Goal: Transaction & Acquisition: Obtain resource

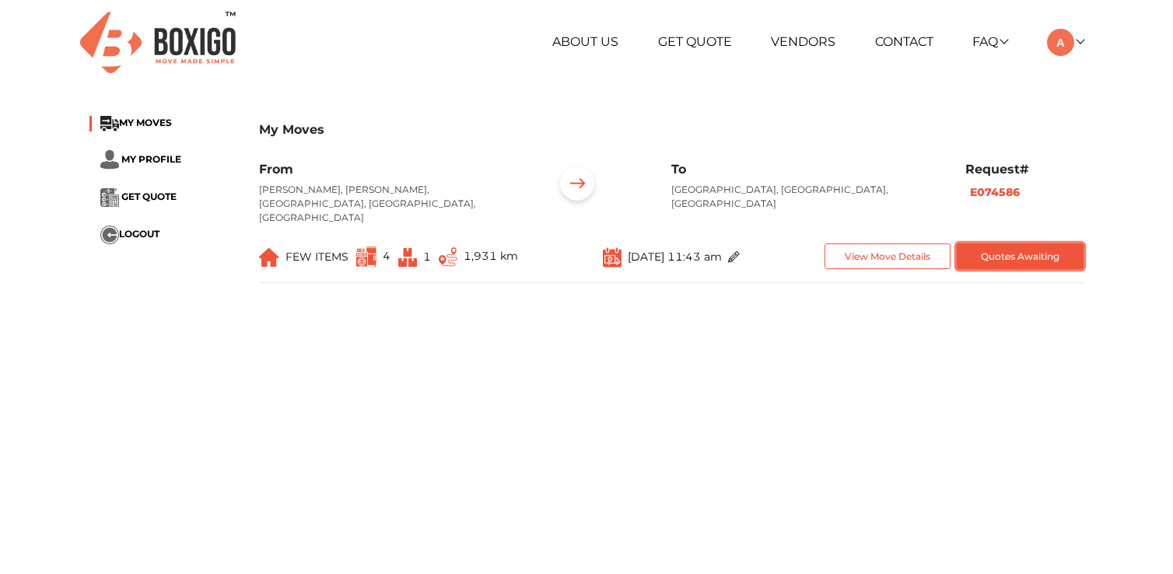
click at [994, 244] on button "Quotes Awaiting" at bounding box center [1020, 257] width 127 height 26
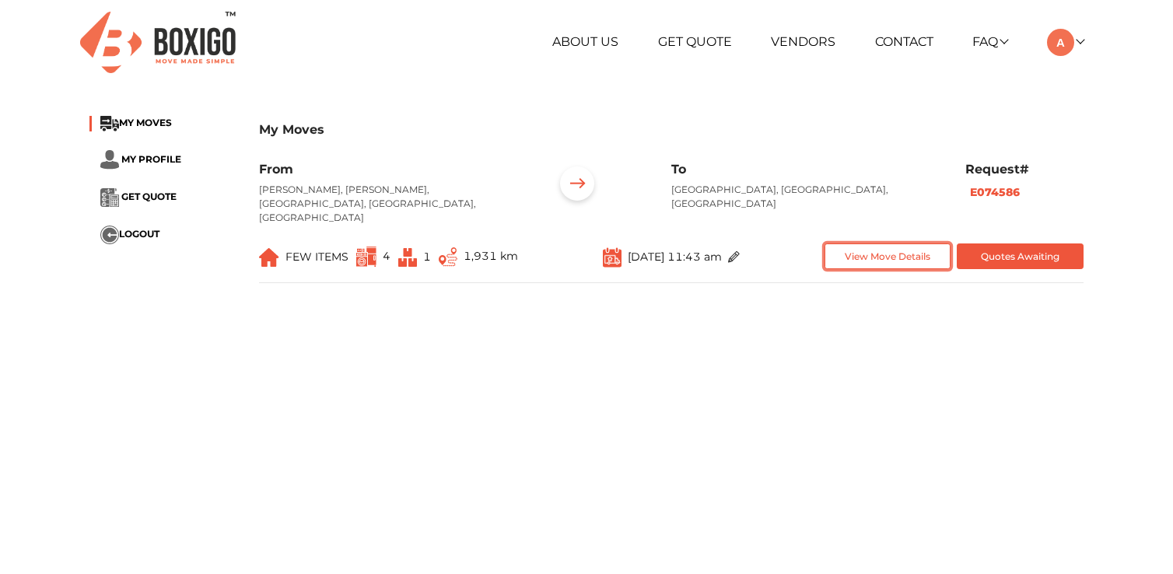
click at [907, 244] on button "View Move Details" at bounding box center [888, 257] width 127 height 26
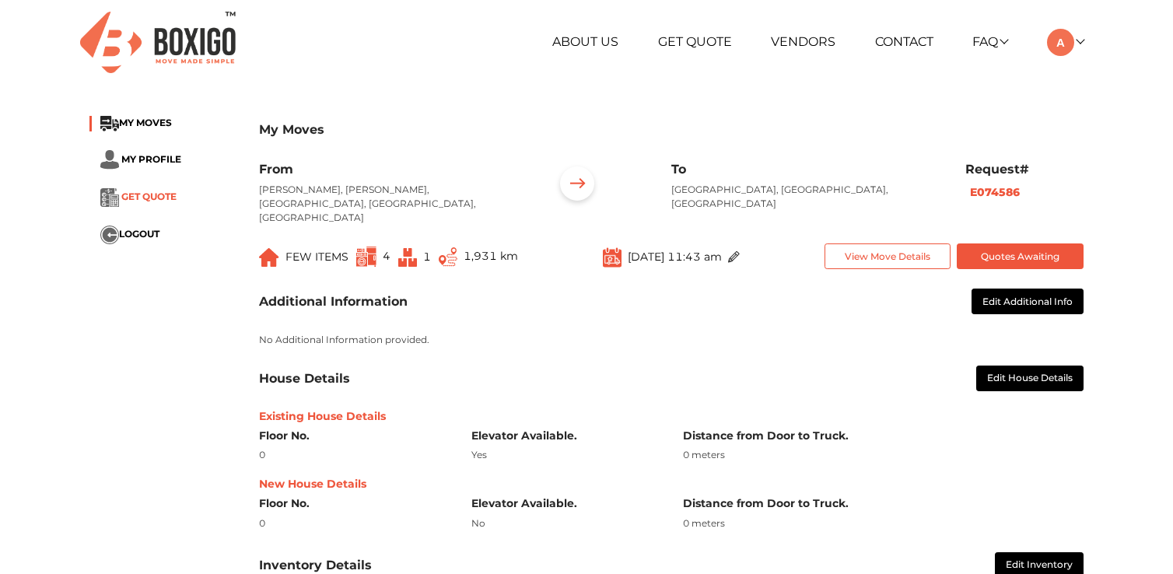
click at [146, 194] on span "GET QUOTE" at bounding box center [148, 197] width 55 height 12
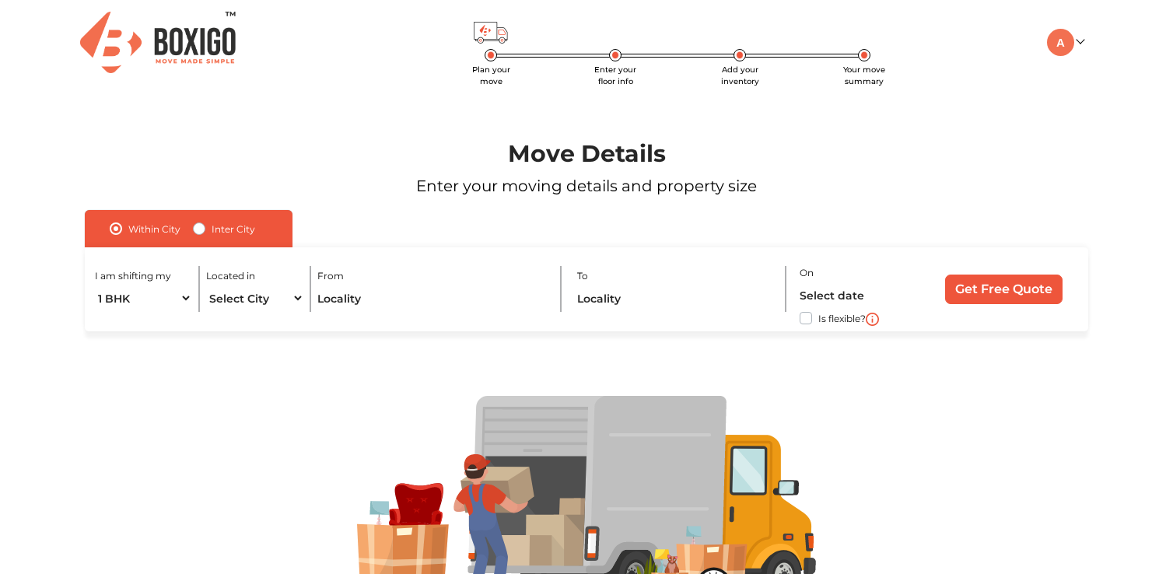
click at [212, 230] on label "Inter City" at bounding box center [234, 228] width 44 height 19
click at [195, 230] on input "Inter City" at bounding box center [199, 227] width 12 height 16
radio input "true"
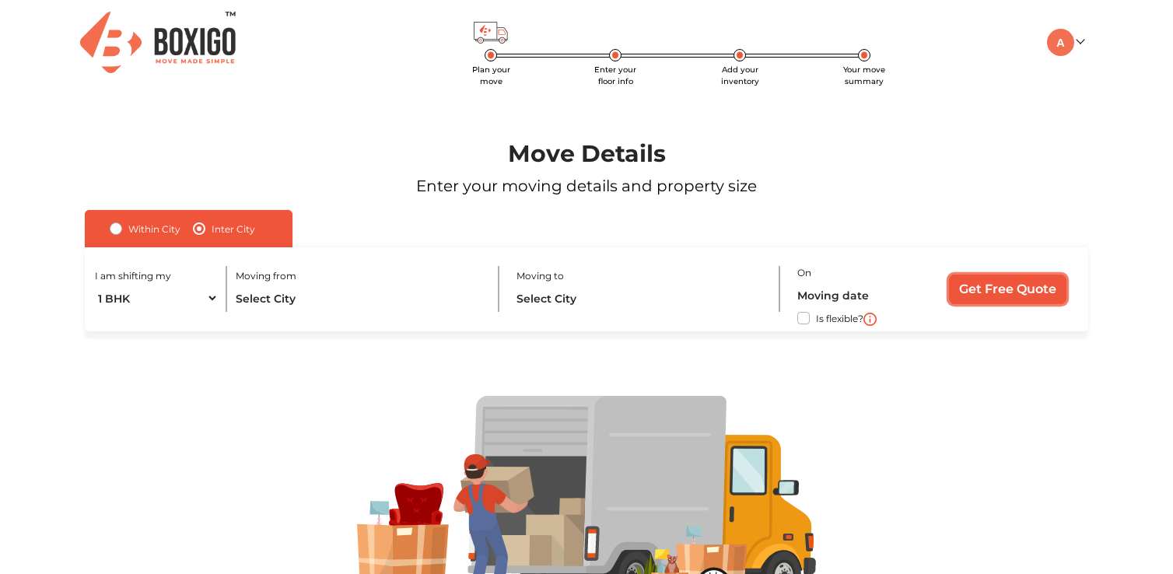
click at [974, 294] on input "Get Free Quote" at bounding box center [1007, 290] width 117 height 30
click at [616, 65] on span "Enter your floor info" at bounding box center [615, 76] width 42 height 22
click at [739, 65] on span "Add your inventory" at bounding box center [740, 76] width 38 height 22
click at [865, 65] on span "Your move summary" at bounding box center [865, 76] width 42 height 22
click at [1066, 46] on img at bounding box center [1060, 42] width 27 height 27
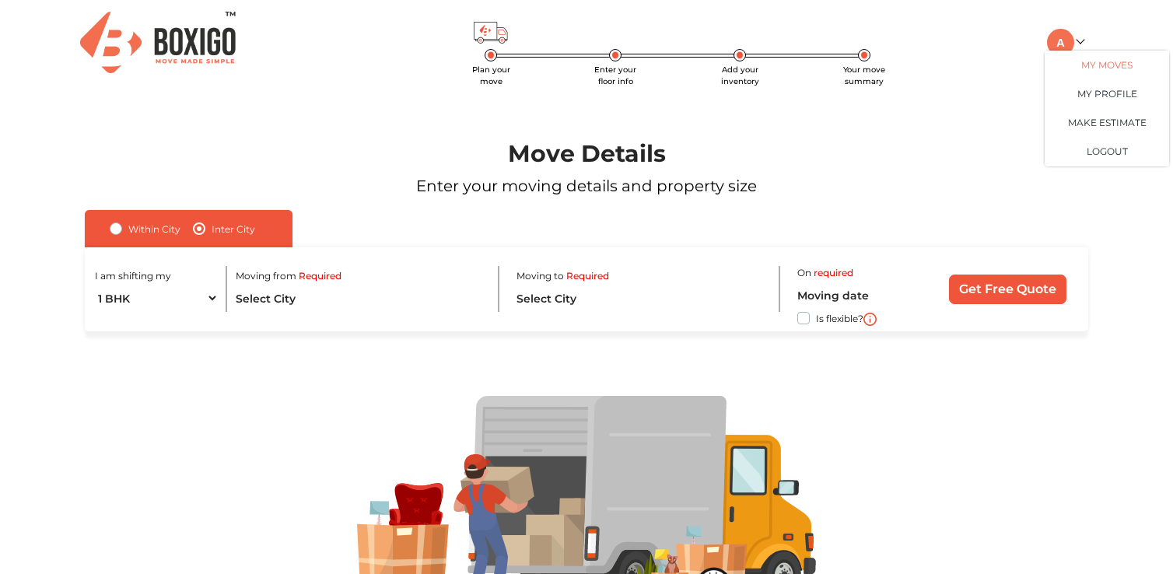
click at [1092, 66] on link "My Moves" at bounding box center [1107, 65] width 125 height 29
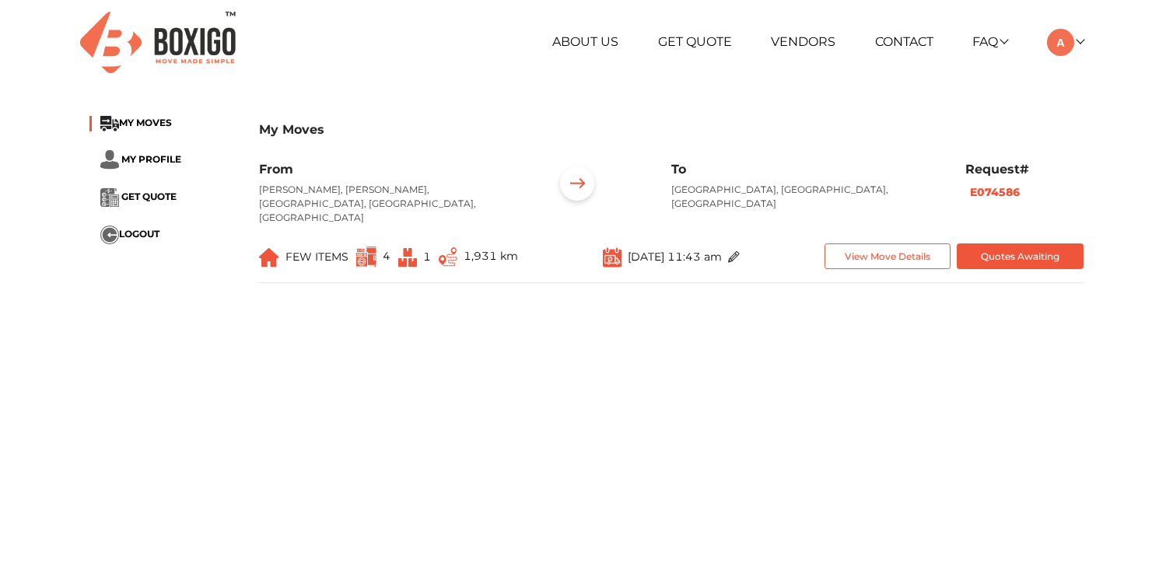
click at [468, 129] on h3 "My Moves" at bounding box center [671, 129] width 825 height 15
click at [384, 189] on p "[PERSON_NAME], [PERSON_NAME], [GEOGRAPHIC_DATA], [GEOGRAPHIC_DATA], [GEOGRAPHIC…" at bounding box center [394, 204] width 271 height 42
click at [450, 191] on p "[PERSON_NAME], [PERSON_NAME], [GEOGRAPHIC_DATA], [GEOGRAPHIC_DATA], [GEOGRAPHIC…" at bounding box center [394, 204] width 271 height 42
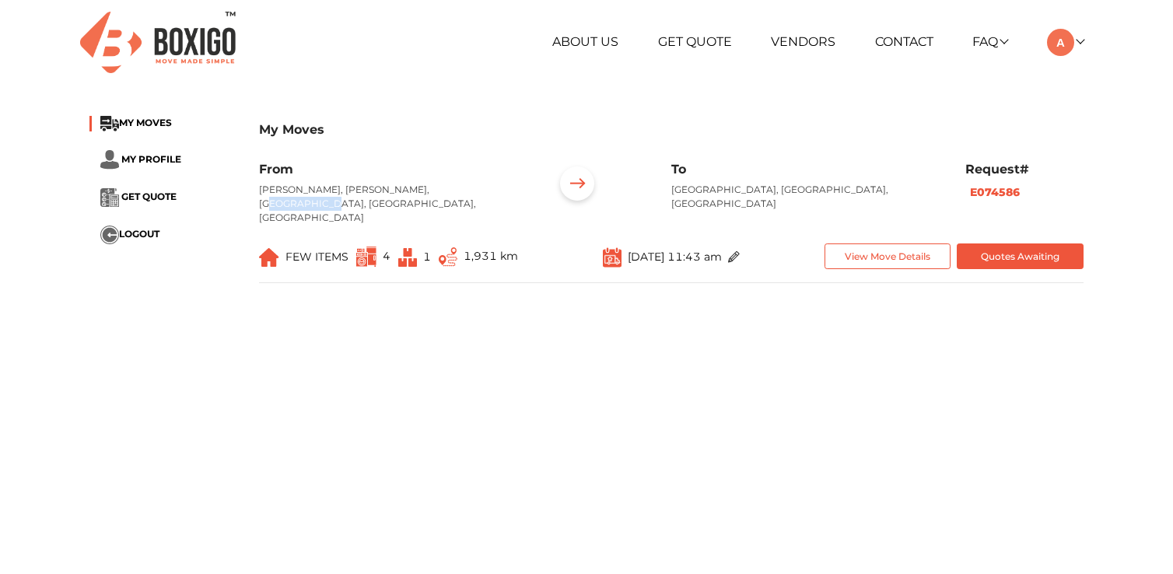
click at [500, 192] on p "[PERSON_NAME], [PERSON_NAME], [GEOGRAPHIC_DATA], [GEOGRAPHIC_DATA], [GEOGRAPHIC…" at bounding box center [394, 204] width 271 height 42
click at [583, 185] on img at bounding box center [577, 186] width 48 height 48
click at [672, 181] on div "To Dwarakapuri, Ranchi, Jharkhand" at bounding box center [807, 199] width 294 height 75
click at [988, 169] on h6 "Request#" at bounding box center [1025, 169] width 118 height 15
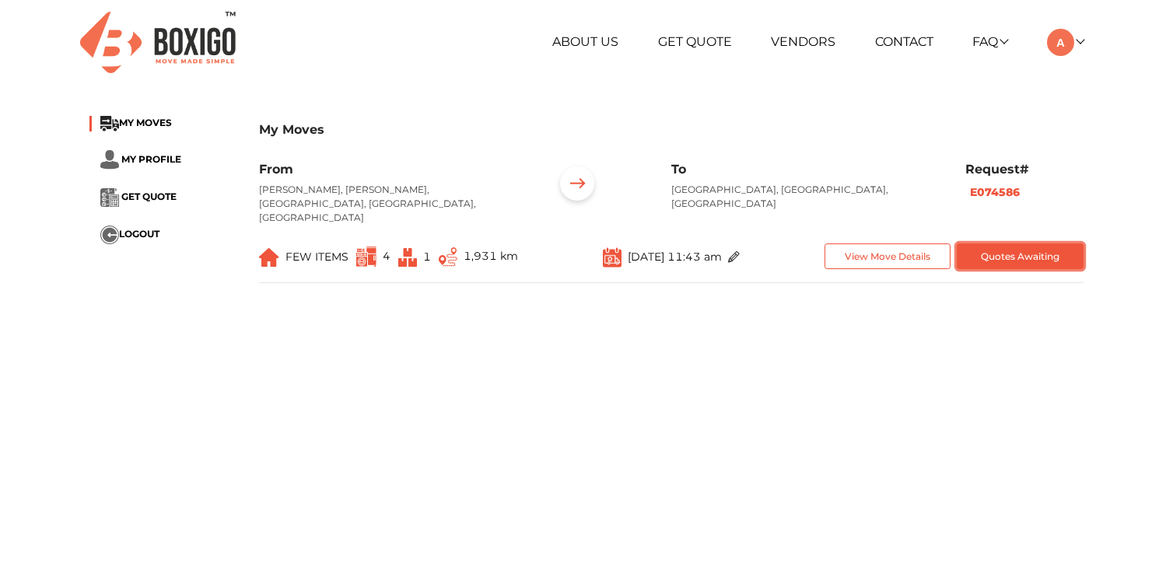
click at [1015, 244] on button "Quotes Awaiting" at bounding box center [1020, 257] width 127 height 26
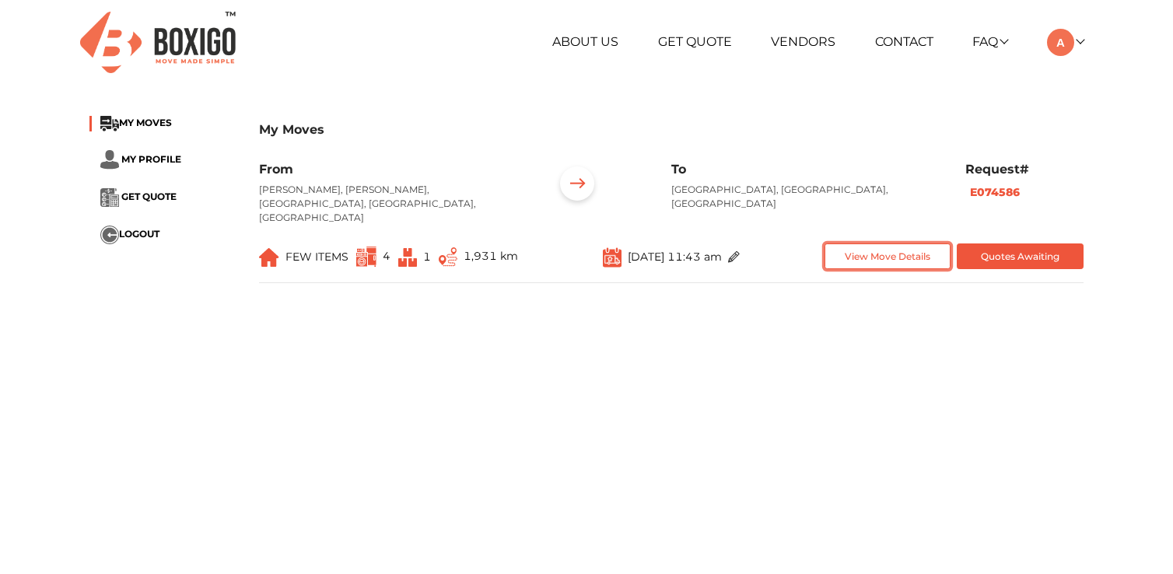
click at [916, 247] on button "View Move Details" at bounding box center [888, 257] width 127 height 26
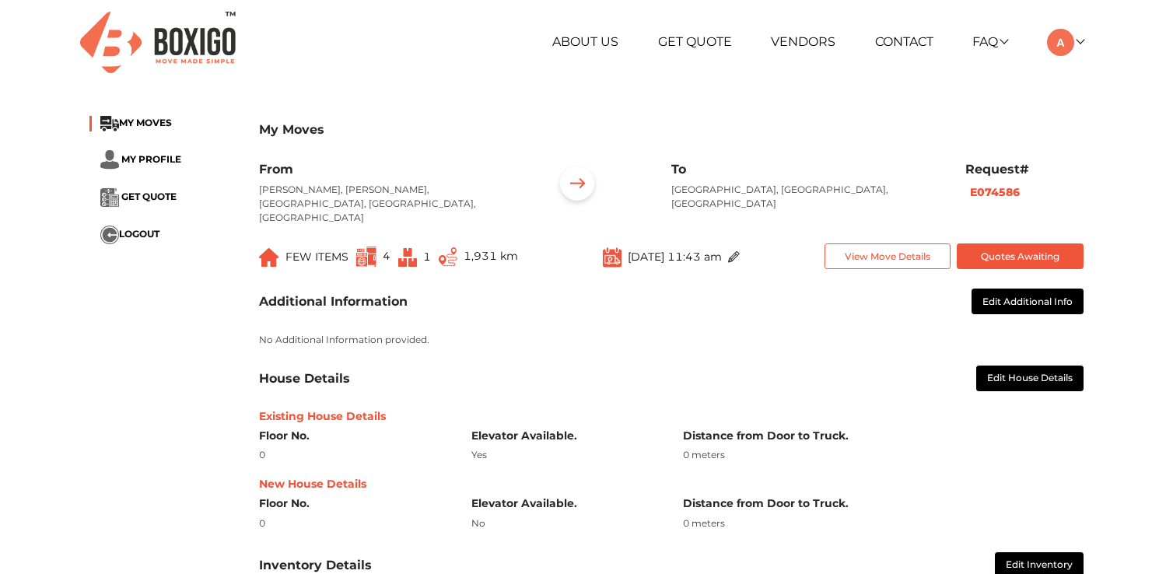
click at [372, 247] on img at bounding box center [366, 257] width 20 height 20
click at [296, 250] on span "FEW ITEMS" at bounding box center [317, 257] width 63 height 14
click at [274, 248] on img at bounding box center [269, 257] width 20 height 19
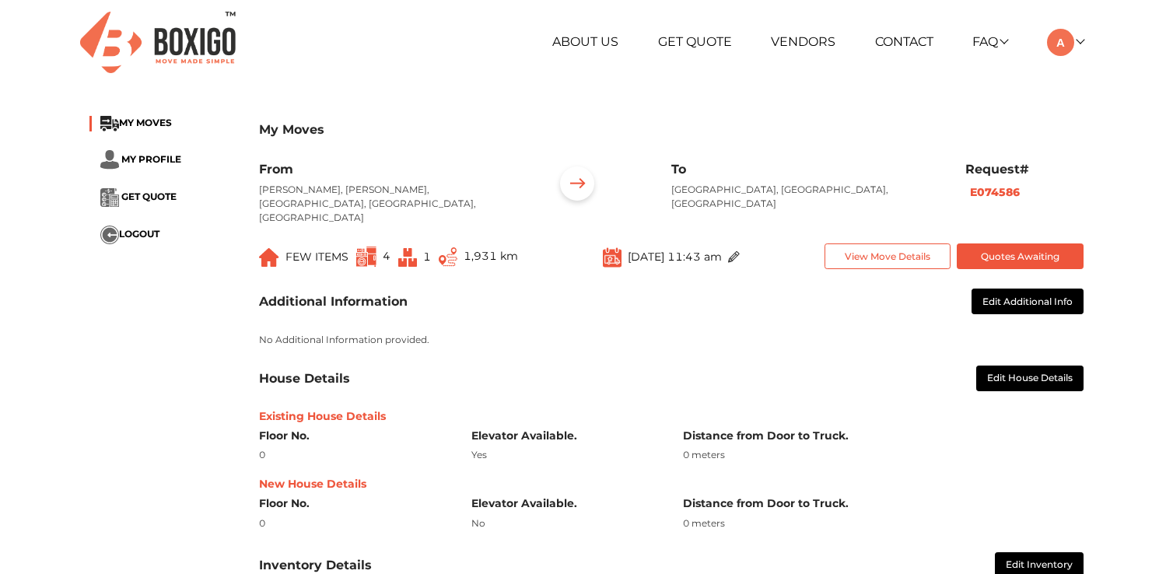
click at [138, 153] on li "MY PROFILE" at bounding box center [162, 159] width 146 height 19
click at [150, 156] on span "MY PROFILE" at bounding box center [151, 159] width 60 height 12
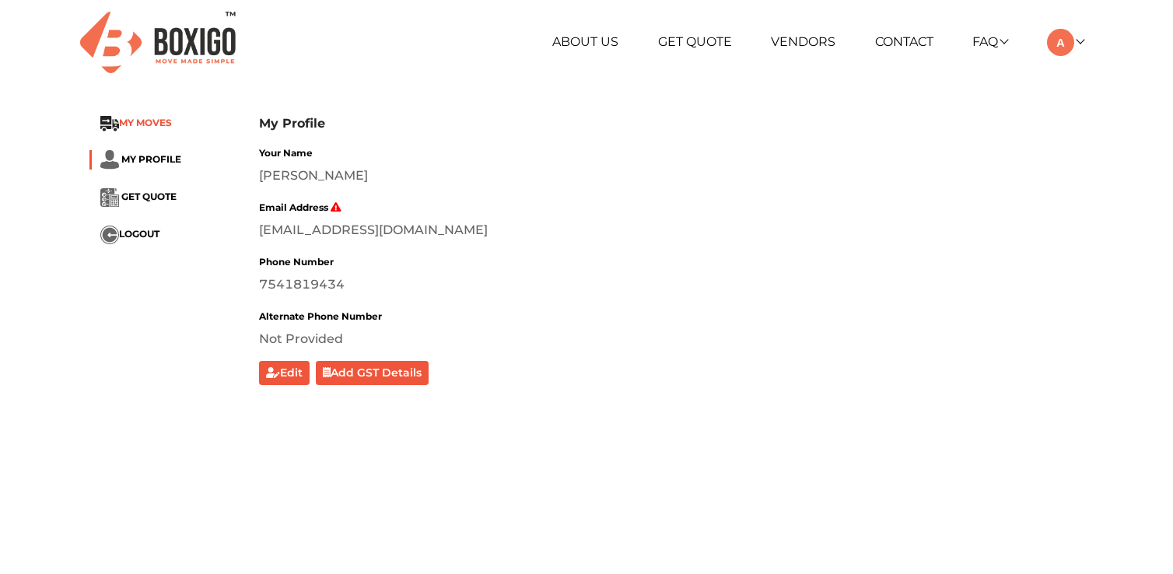
click at [142, 121] on span "MY MOVES" at bounding box center [145, 123] width 53 height 12
